Goal: Information Seeking & Learning: Learn about a topic

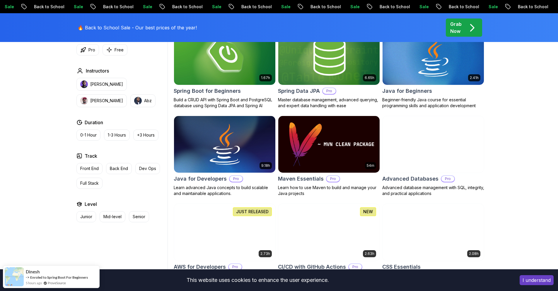
scroll to position [293, 0]
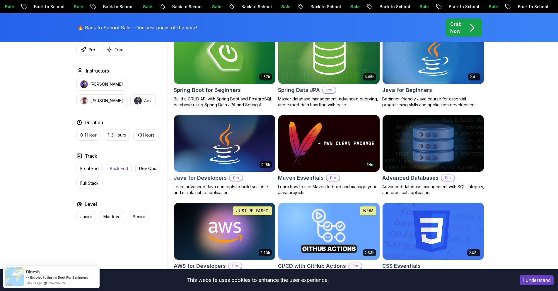
click at [125, 168] on p "Back End" at bounding box center [119, 168] width 18 height 6
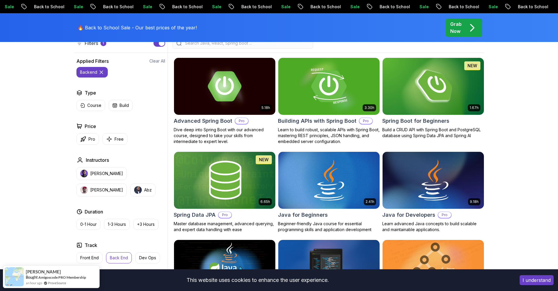
scroll to position [205, 0]
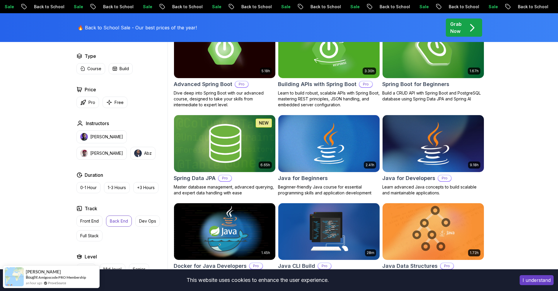
click at [422, 159] on img at bounding box center [433, 143] width 106 height 60
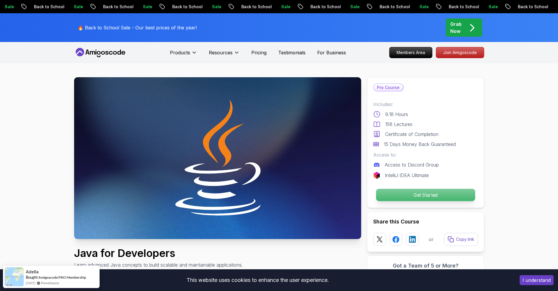
click at [386, 194] on p "Get Started" at bounding box center [425, 195] width 99 height 12
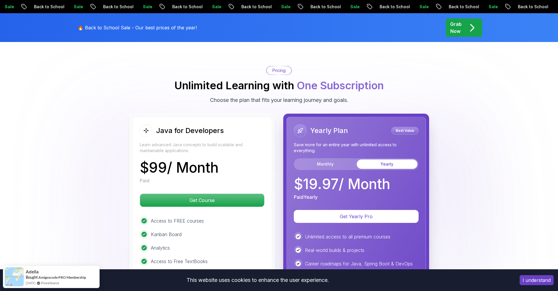
scroll to position [1406, 0]
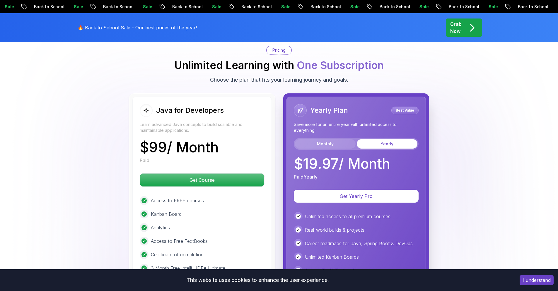
click at [312, 139] on button "Monthly" at bounding box center [325, 143] width 61 height 9
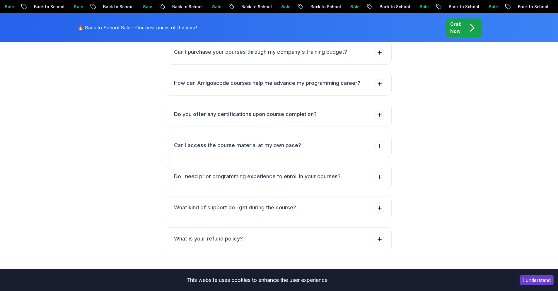
scroll to position [1896, 0]
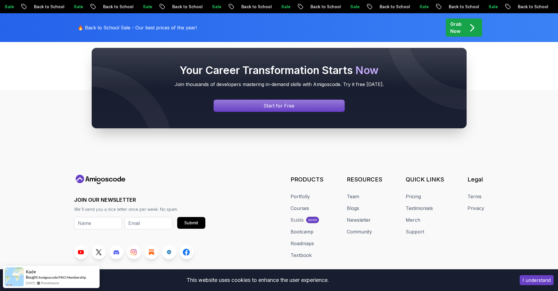
drag, startPoint x: 177, startPoint y: 51, endPoint x: 174, endPoint y: 48, distance: 4.2
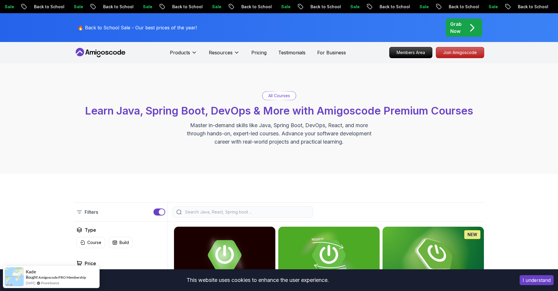
scroll to position [205, 0]
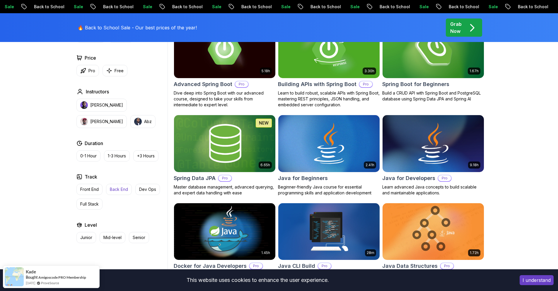
click at [112, 189] on p "Back End" at bounding box center [119, 189] width 18 height 6
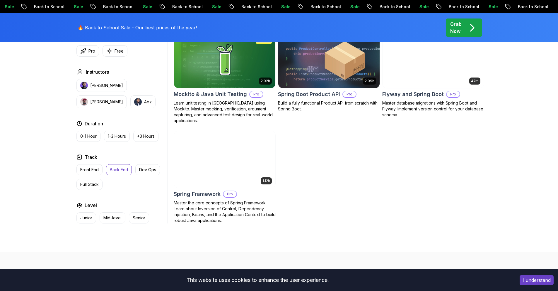
scroll to position [762, 0]
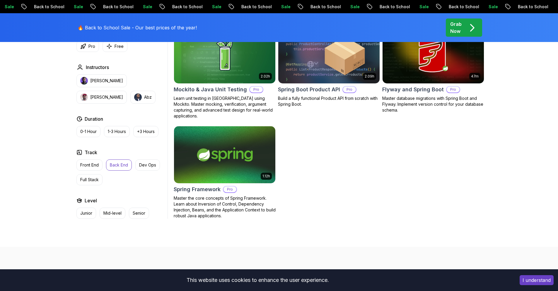
click at [186, 163] on img at bounding box center [225, 155] width 106 height 60
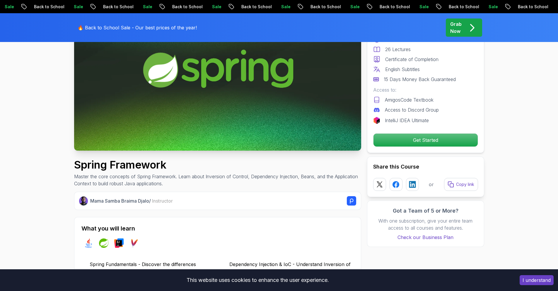
scroll to position [88, 0]
